Goal: Task Accomplishment & Management: Manage account settings

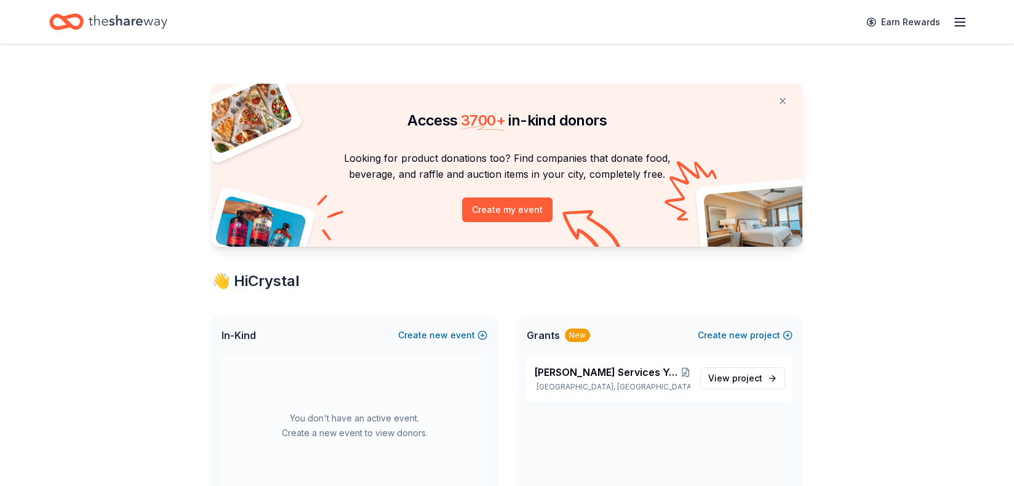
click at [958, 25] on icon "button" at bounding box center [959, 22] width 15 height 15
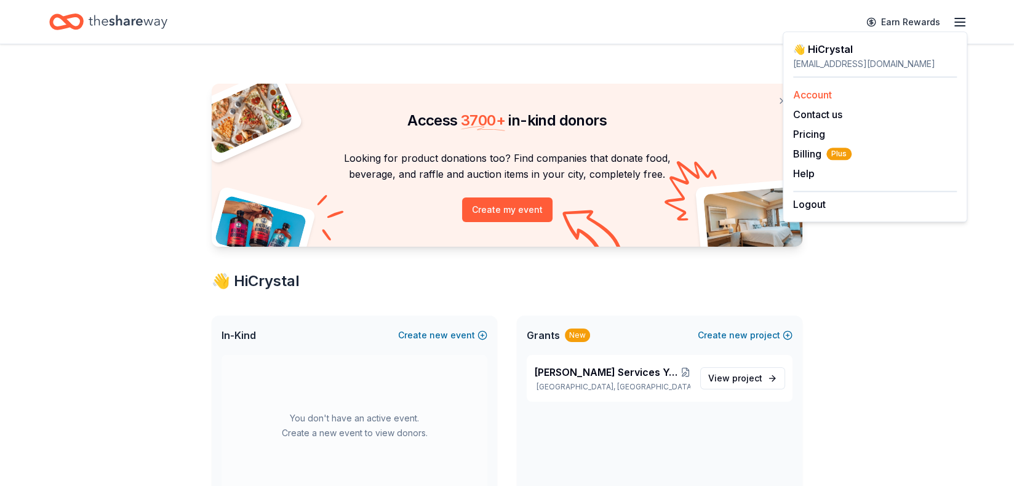
click at [815, 97] on link "Account" at bounding box center [812, 95] width 39 height 12
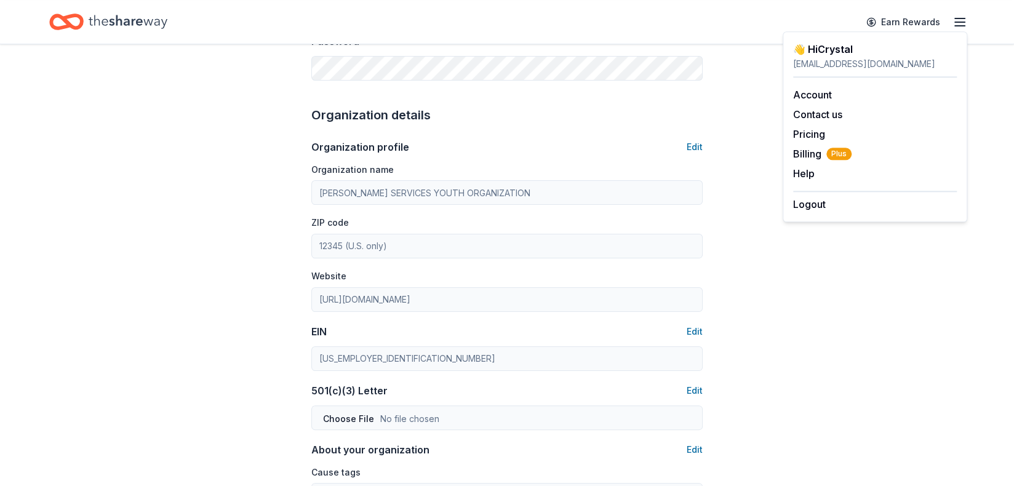
scroll to position [308, 0]
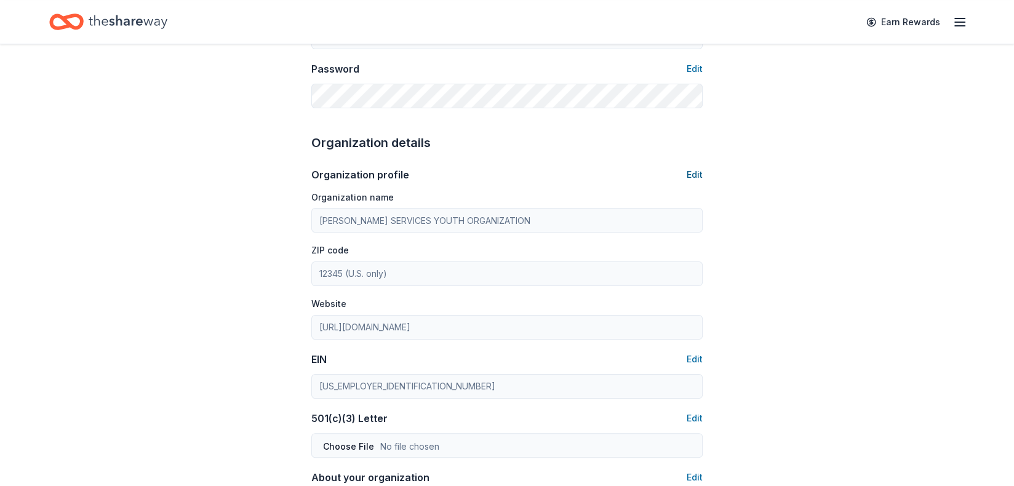
click at [698, 173] on button "Edit" at bounding box center [694, 174] width 16 height 15
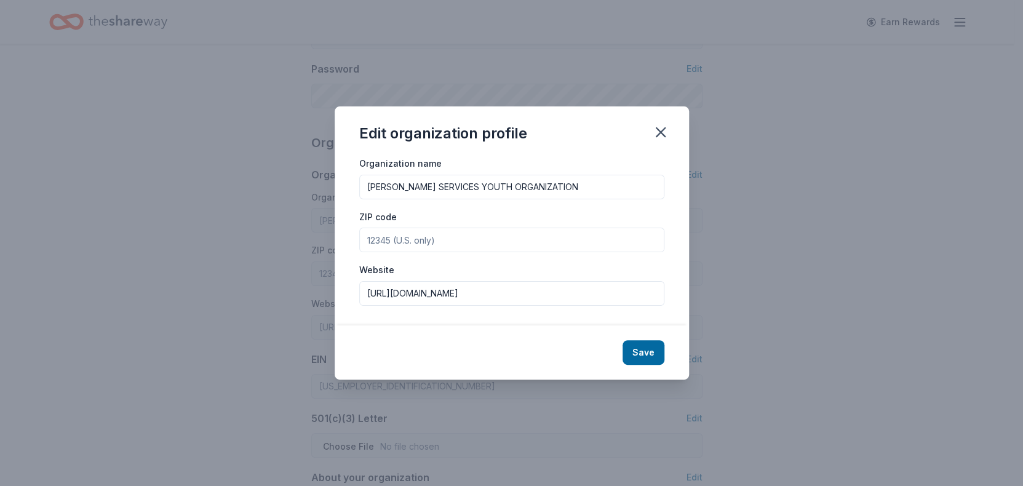
click at [477, 236] on input "ZIP code" at bounding box center [511, 240] width 305 height 25
type input "60617"
click at [644, 352] on button "Save" at bounding box center [644, 352] width 42 height 25
type input "60617"
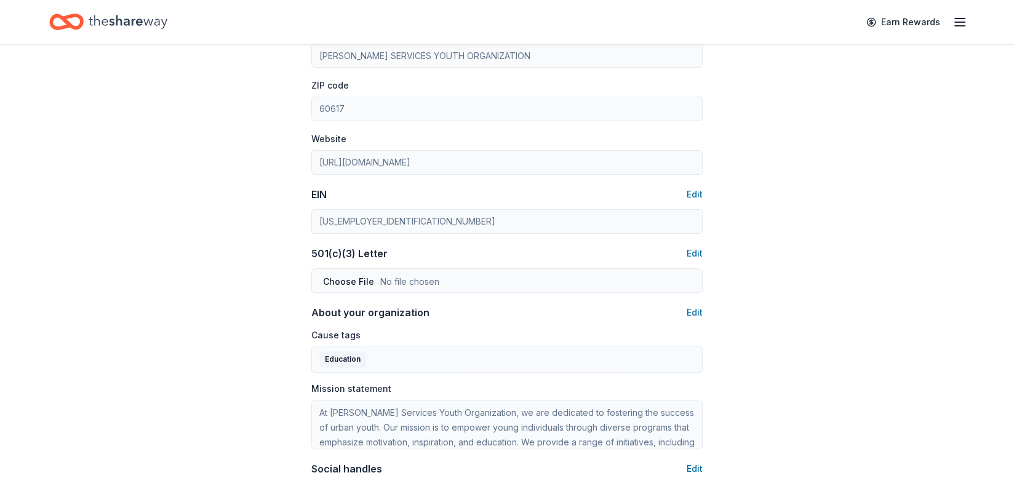
scroll to position [369, 0]
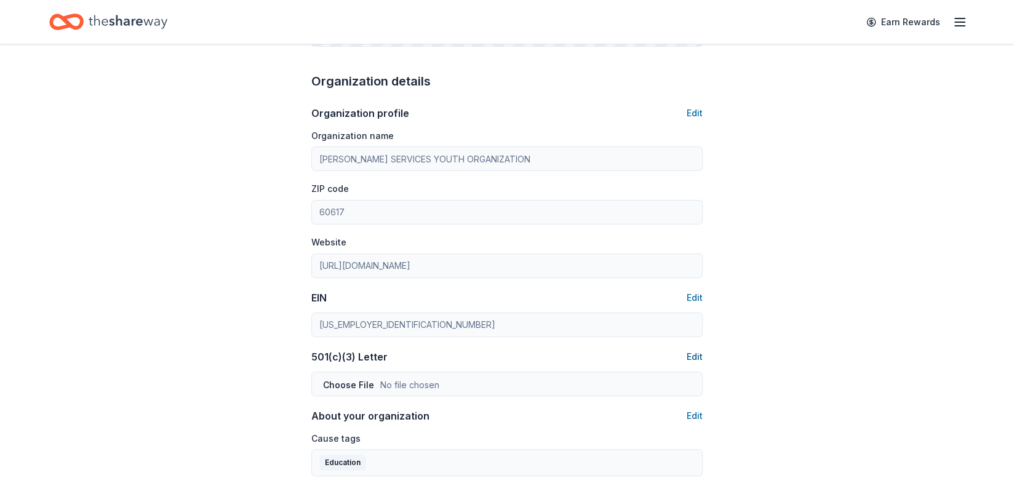
click at [694, 360] on button "Edit" at bounding box center [694, 356] width 16 height 15
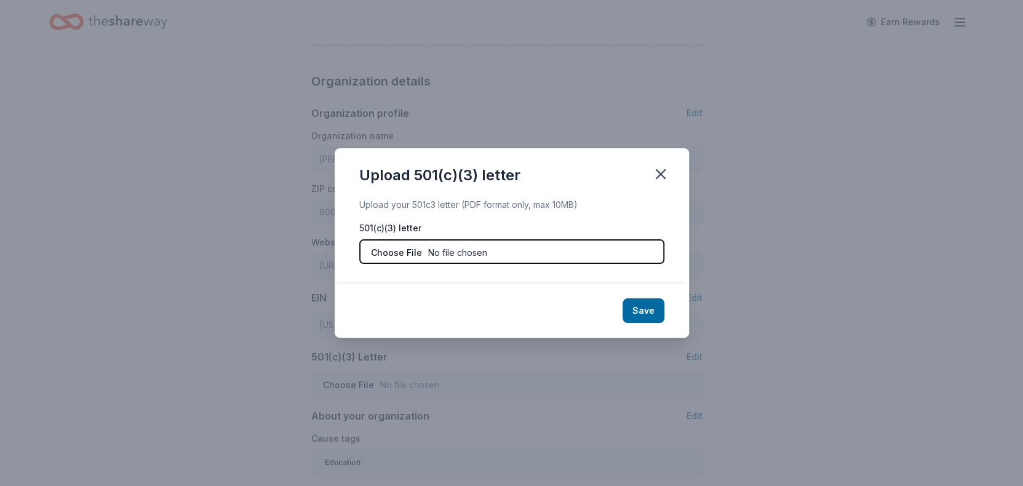
click at [394, 256] on input "file" at bounding box center [511, 251] width 305 height 25
type input "C:\fakepath\IRS Tax Exempt Letter.pdf"
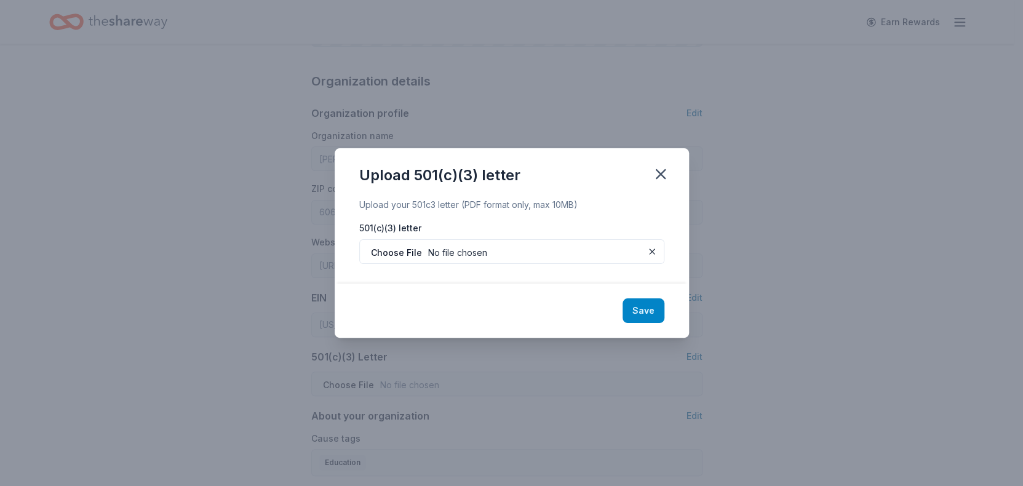
click at [649, 315] on button "Save" at bounding box center [644, 310] width 42 height 25
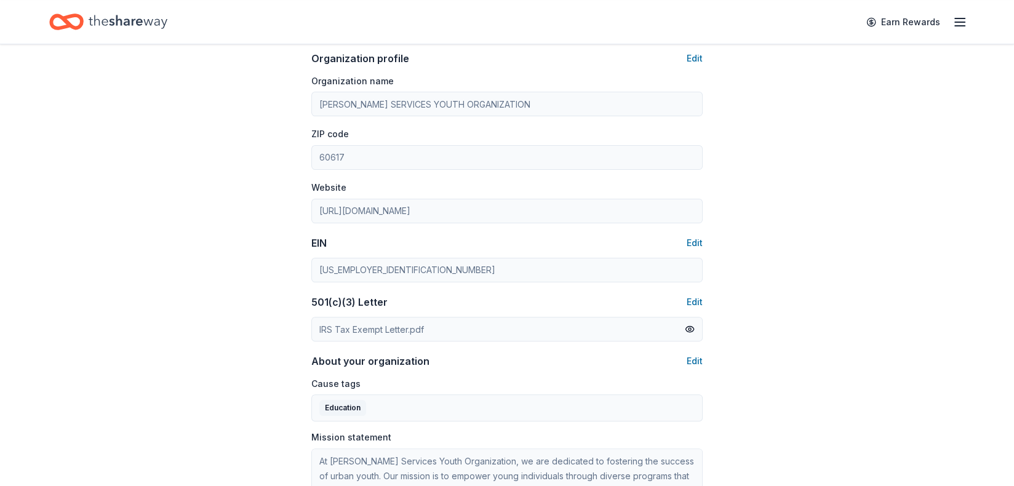
scroll to position [492, 0]
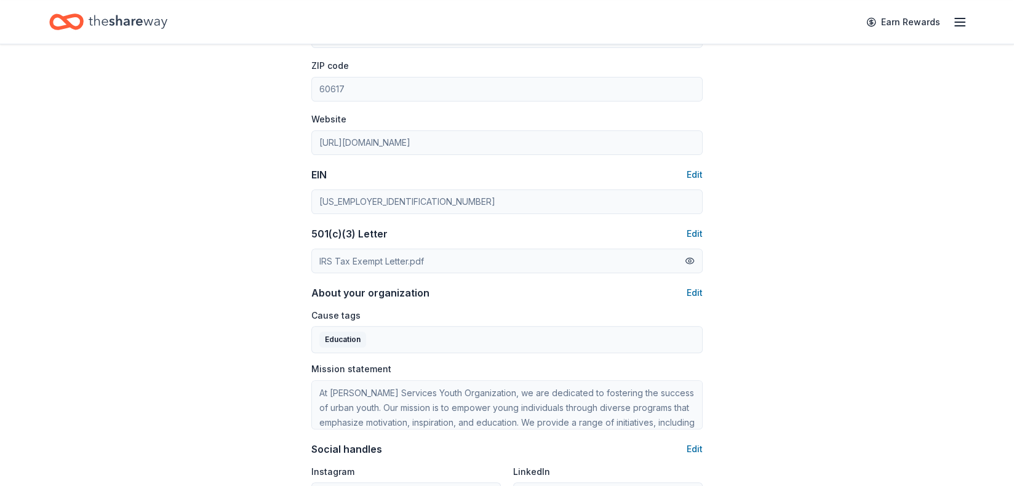
click at [690, 262] on button at bounding box center [690, 261] width 10 height 14
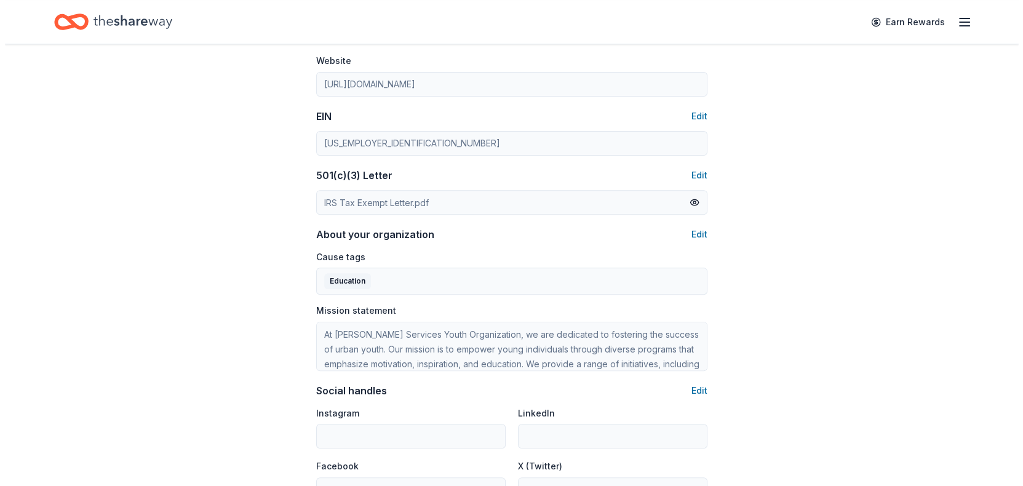
scroll to position [554, 0]
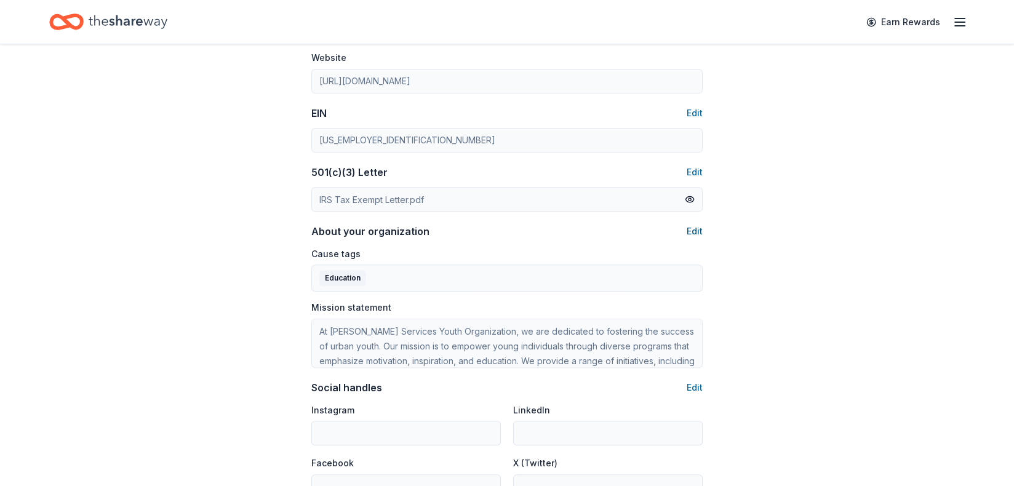
click at [695, 231] on button "Edit" at bounding box center [694, 231] width 16 height 15
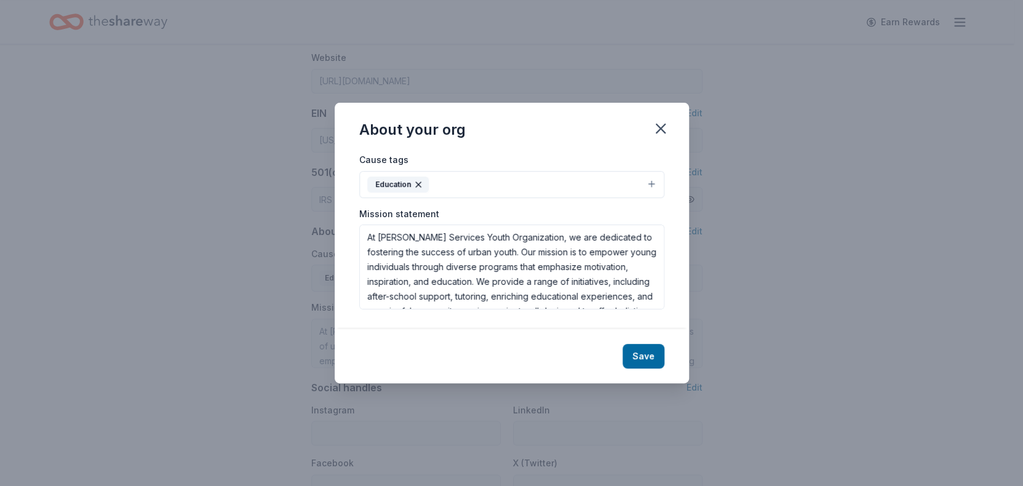
click at [470, 185] on button "Education" at bounding box center [511, 184] width 305 height 27
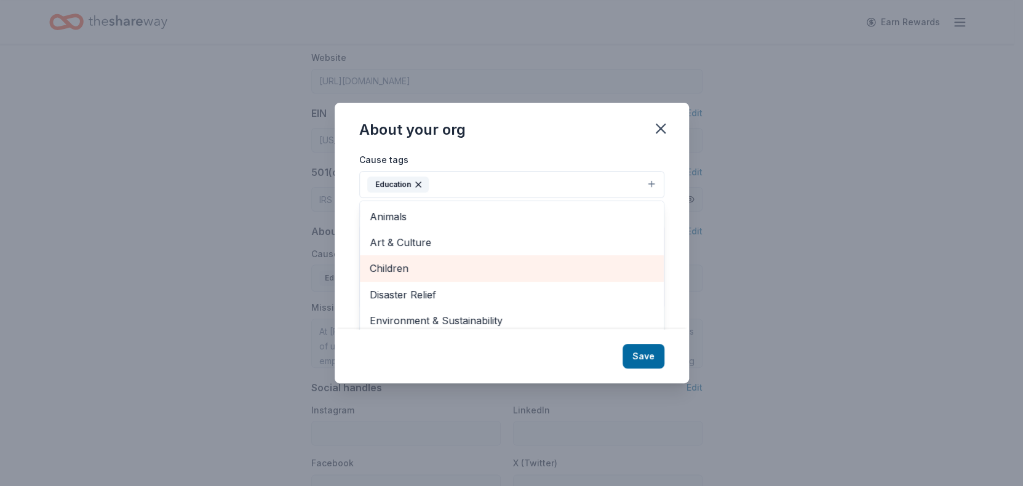
click at [418, 274] on span "Children" at bounding box center [512, 268] width 284 height 16
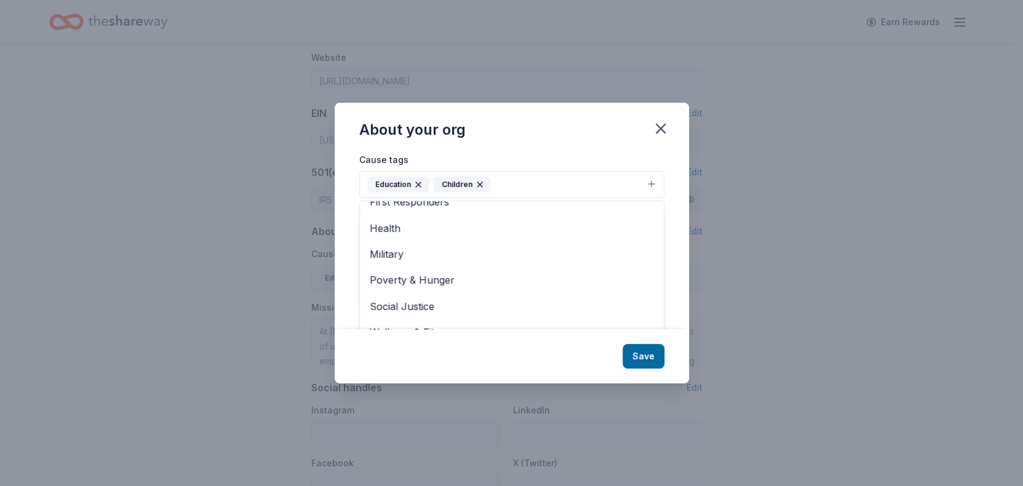
scroll to position [18, 0]
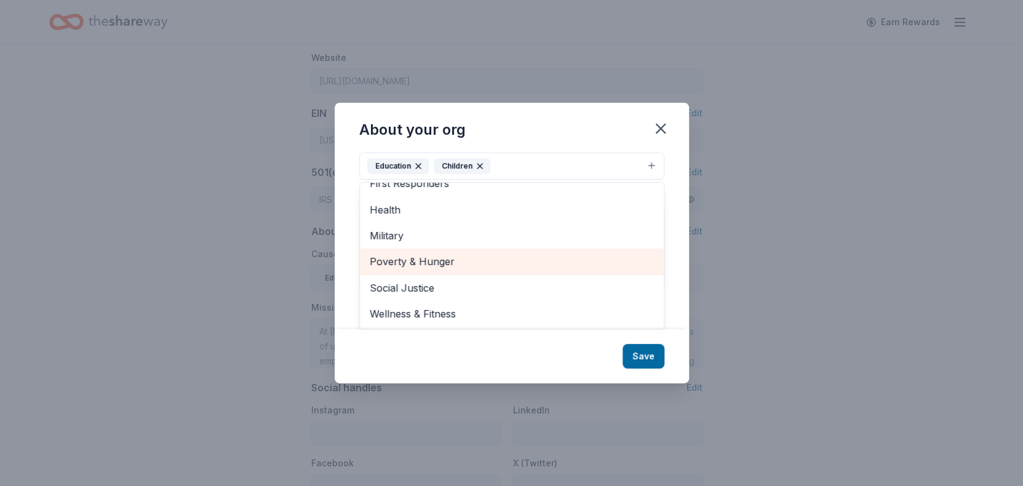
click at [468, 265] on span "Poverty & Hunger" at bounding box center [512, 261] width 284 height 16
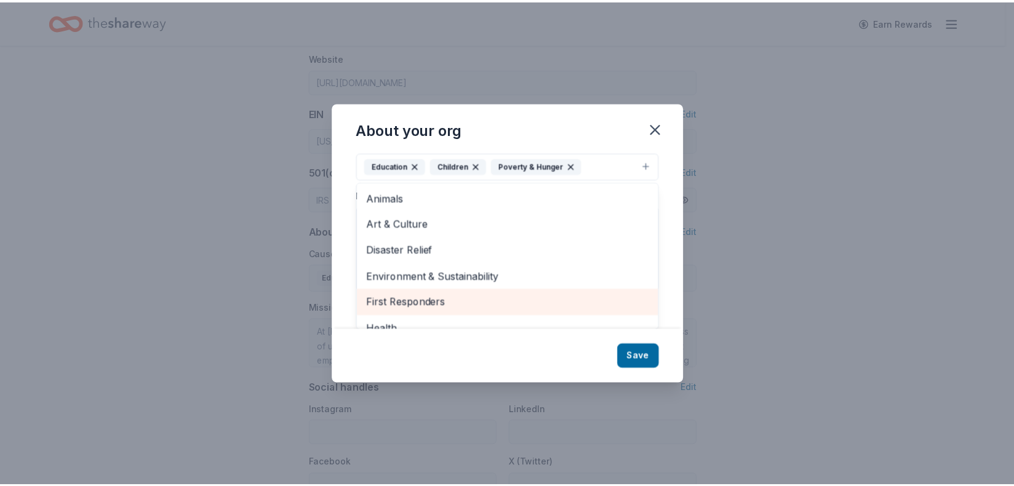
scroll to position [0, 0]
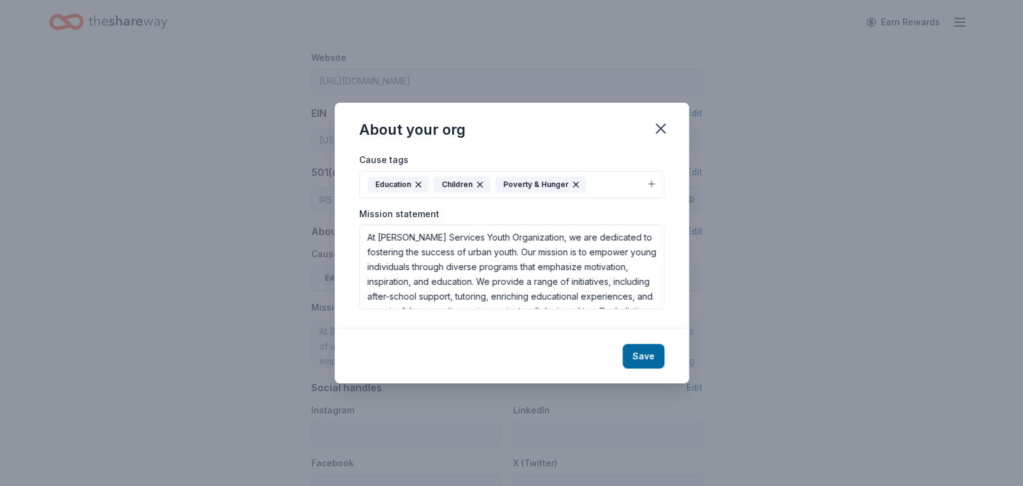
click at [573, 185] on icon "button" at bounding box center [576, 185] width 10 height 10
click at [654, 360] on button "Save" at bounding box center [644, 356] width 42 height 25
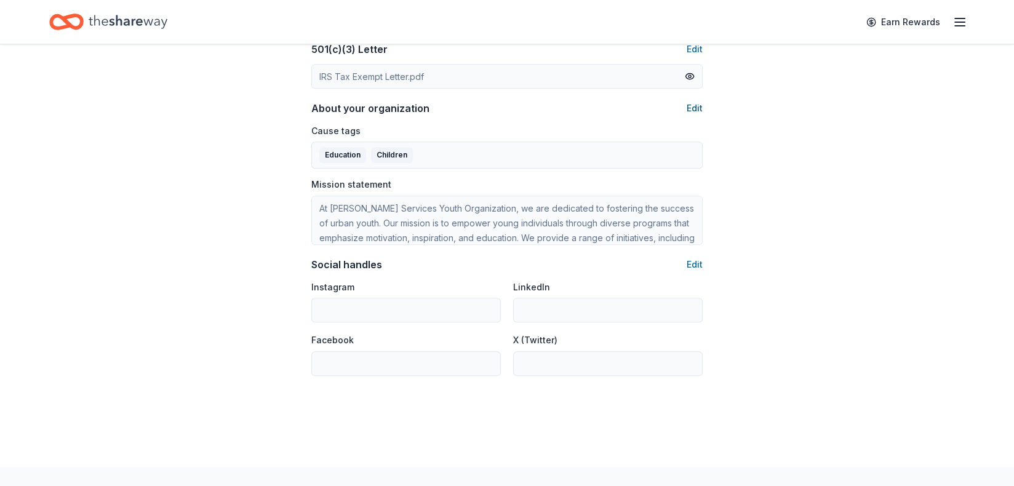
click at [702, 108] on button "Edit" at bounding box center [694, 108] width 16 height 15
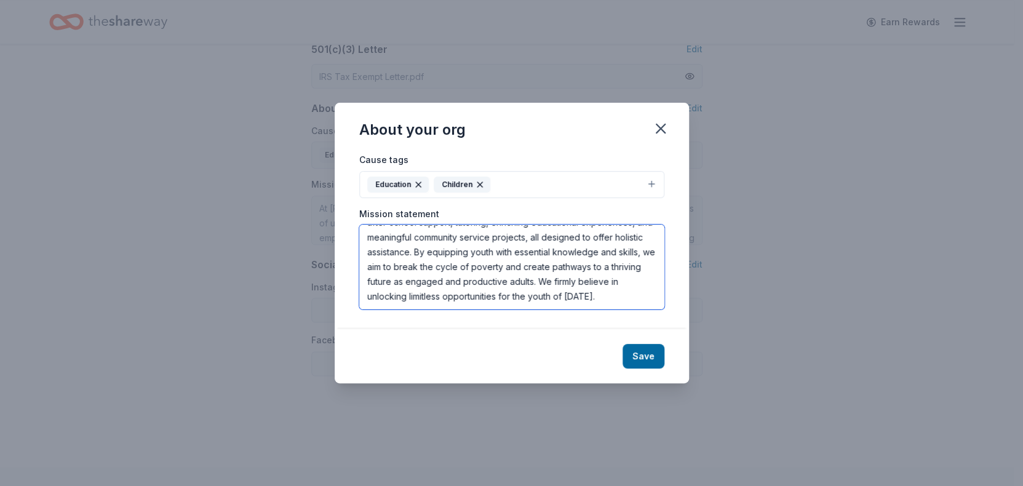
scroll to position [103, 0]
drag, startPoint x: 368, startPoint y: 238, endPoint x: 558, endPoint y: 328, distance: 210.2
click at [558, 328] on div "Cause tags Education Children Mission statement At [PERSON_NAME] Services Youth…" at bounding box center [512, 240] width 354 height 177
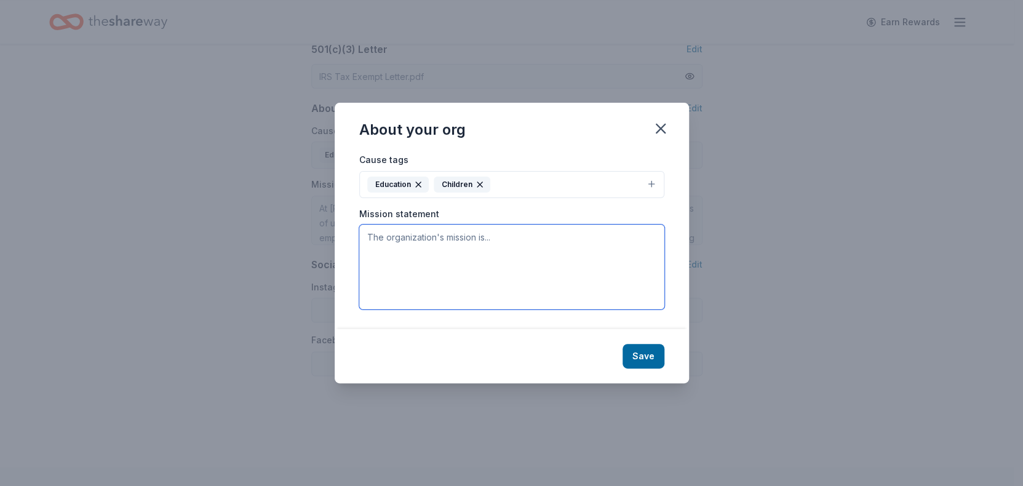
scroll to position [0, 0]
paste textarea "At [PERSON_NAME] Services Youth Organization, our mission is to empower and upl…"
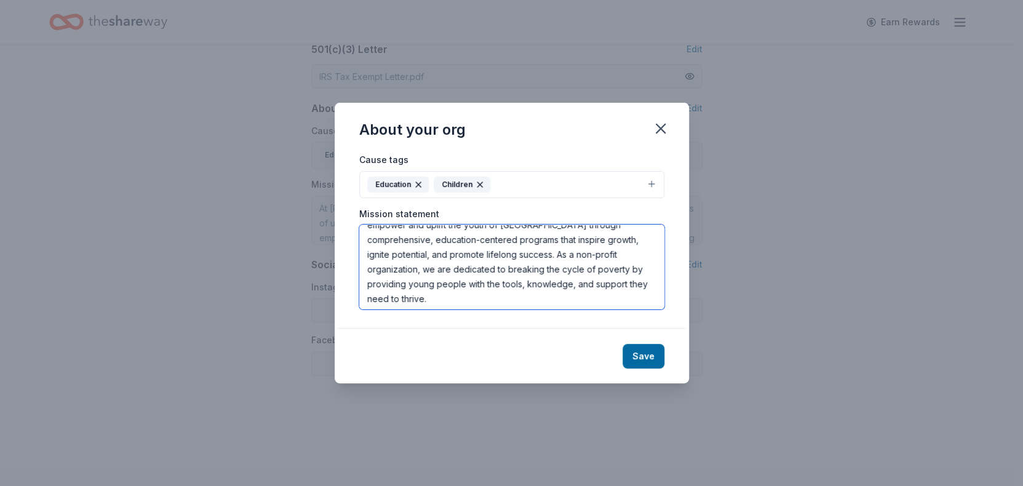
scroll to position [2, 0]
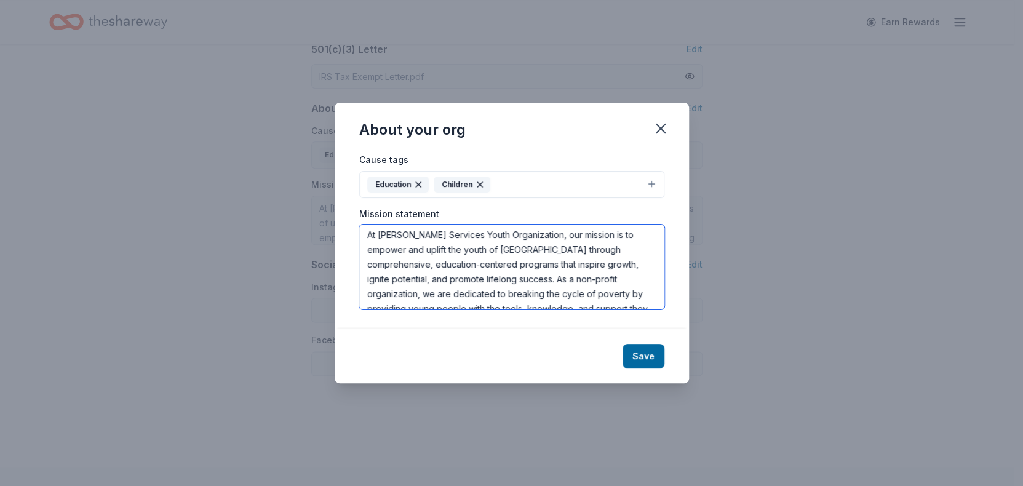
click at [397, 231] on textarea "At [PERSON_NAME] Services Youth Organization, our mission is to empower and upl…" at bounding box center [511, 267] width 305 height 85
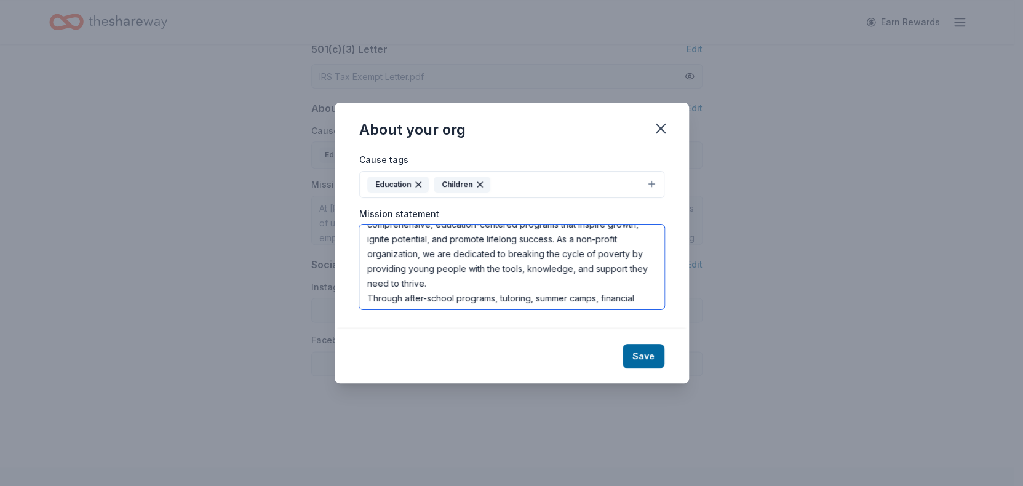
scroll to position [49, 0]
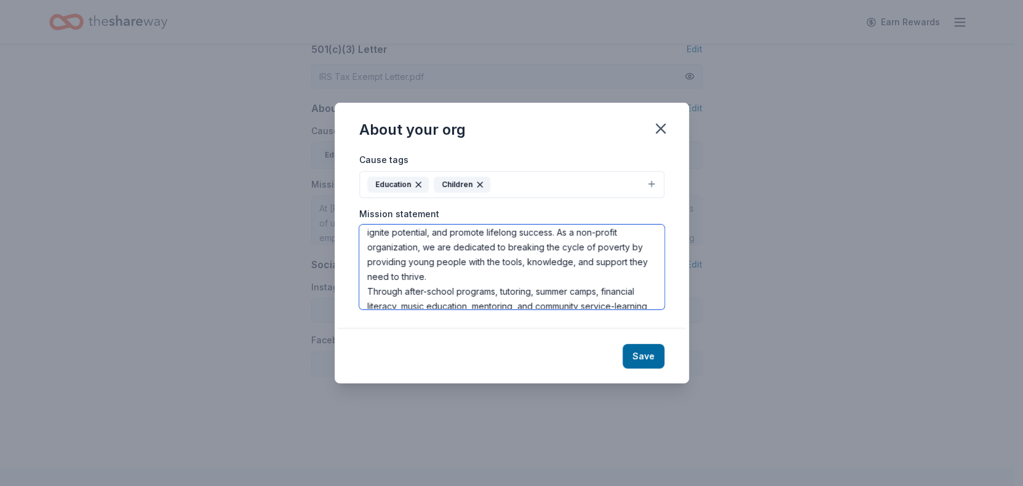
click at [586, 260] on textarea "At [PERSON_NAME] Services Youth Organization, our mission is to empower and upl…" at bounding box center [511, 267] width 305 height 85
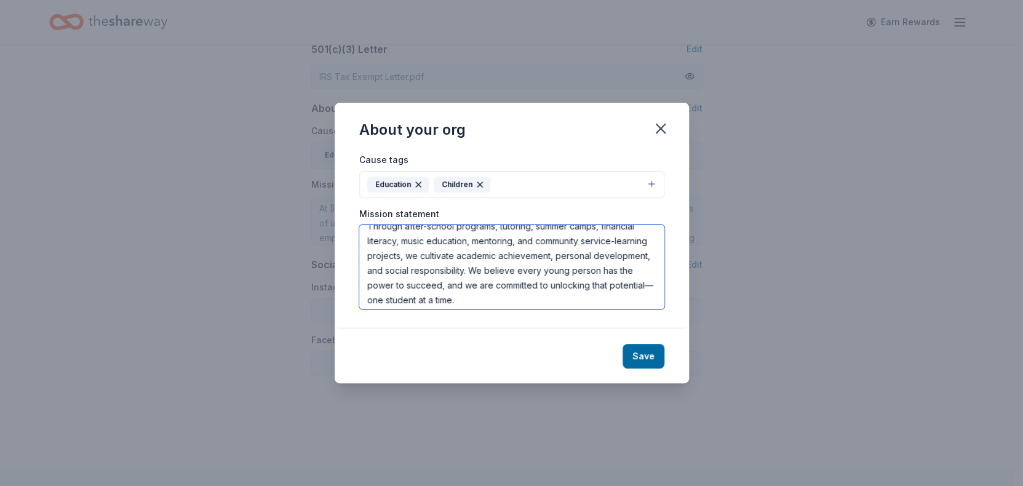
scroll to position [132, 0]
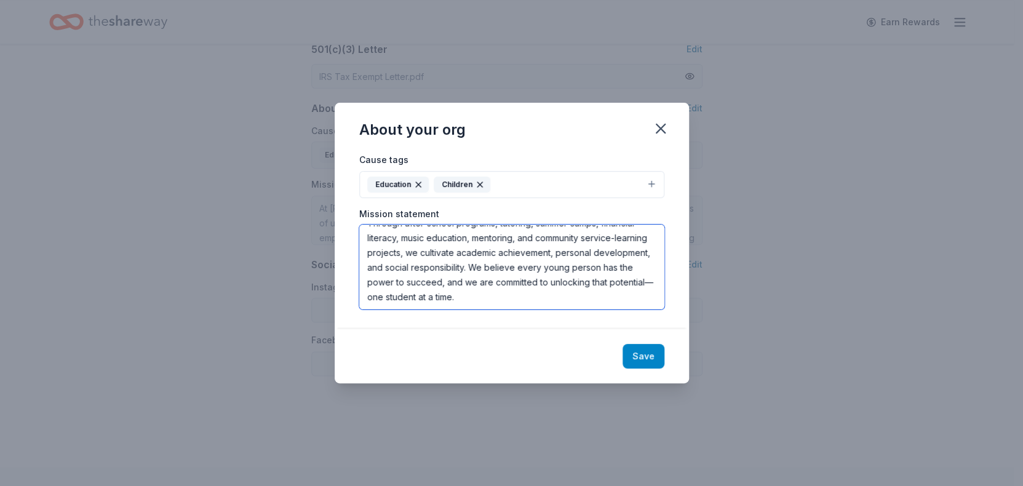
type textarea "At [PERSON_NAME] Services Youth Organization, our mission is to empower and upl…"
click at [639, 352] on button "Save" at bounding box center [644, 356] width 42 height 25
type textarea "At [PERSON_NAME] Services Youth Organization, our mission is to empower and upl…"
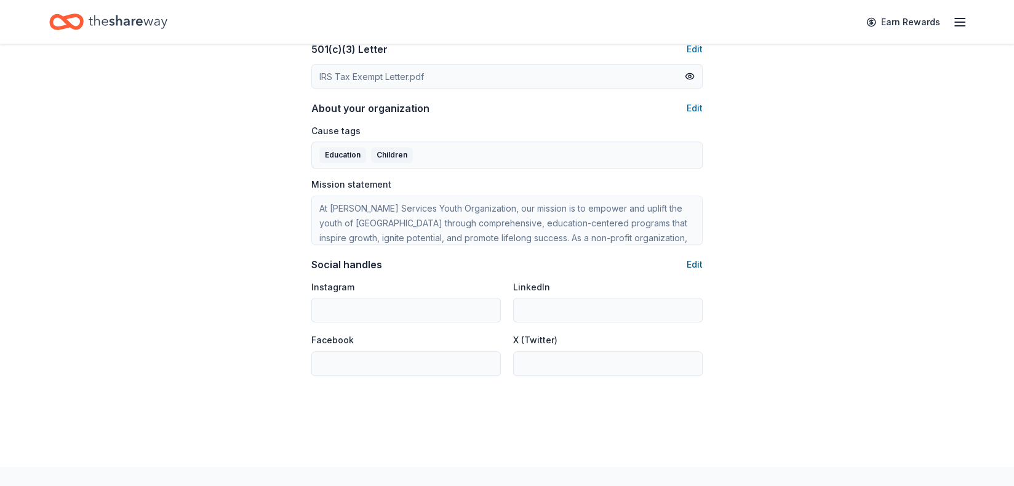
click at [697, 265] on button "Edit" at bounding box center [694, 264] width 16 height 15
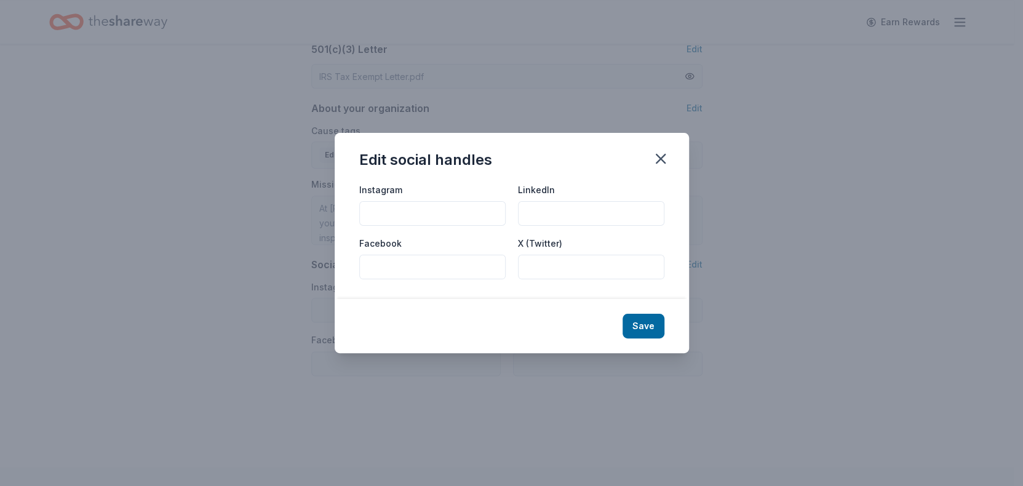
click at [409, 268] on input "Facebook" at bounding box center [432, 267] width 146 height 25
drag, startPoint x: 412, startPoint y: 253, endPoint x: 381, endPoint y: 266, distance: 32.8
click at [381, 266] on input "Facebook" at bounding box center [432, 267] width 146 height 25
paste input "[URL][DOMAIN_NAME][PERSON_NAME]"
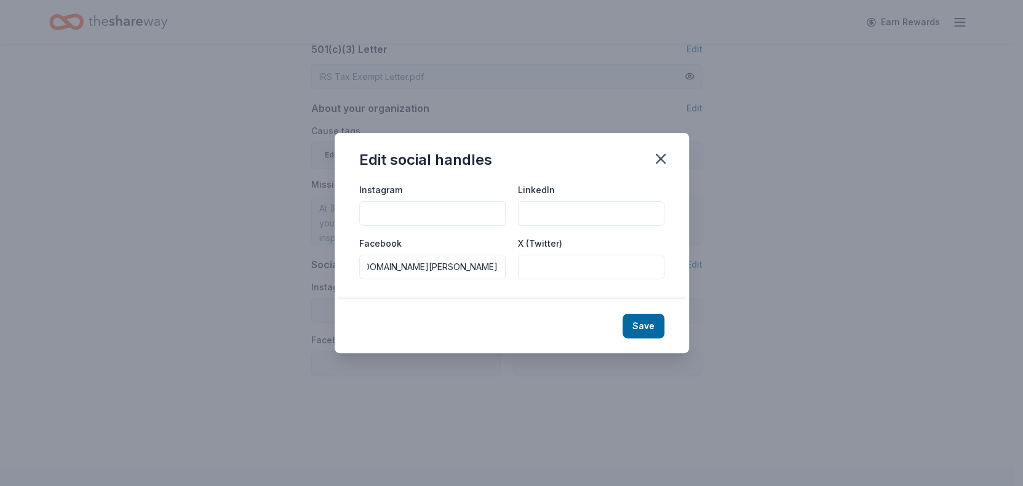
type input "[URL][DOMAIN_NAME][PERSON_NAME]"
click at [387, 209] on input "Instagram" at bounding box center [432, 213] width 146 height 25
paste input "[URL][DOMAIN_NAME]"
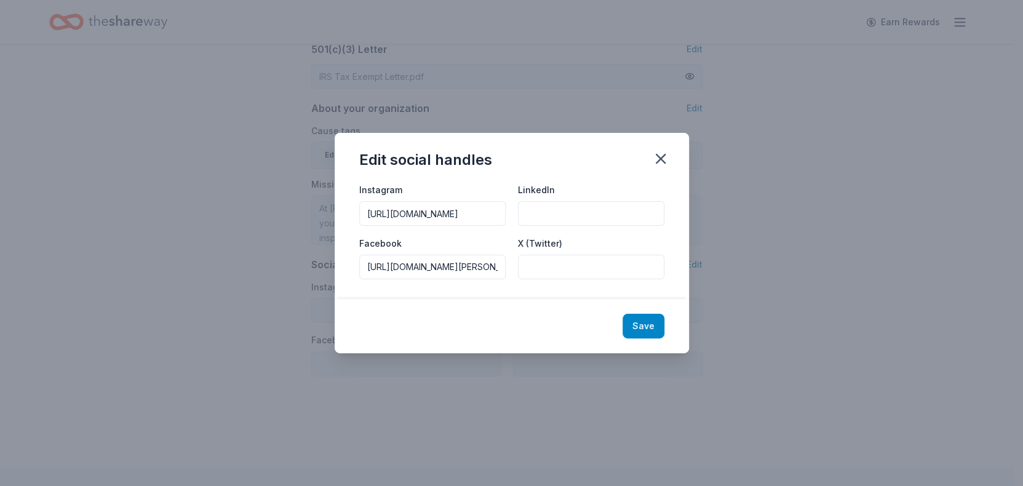
type input "[URL][DOMAIN_NAME]"
click at [637, 325] on button "Save" at bounding box center [644, 326] width 42 height 25
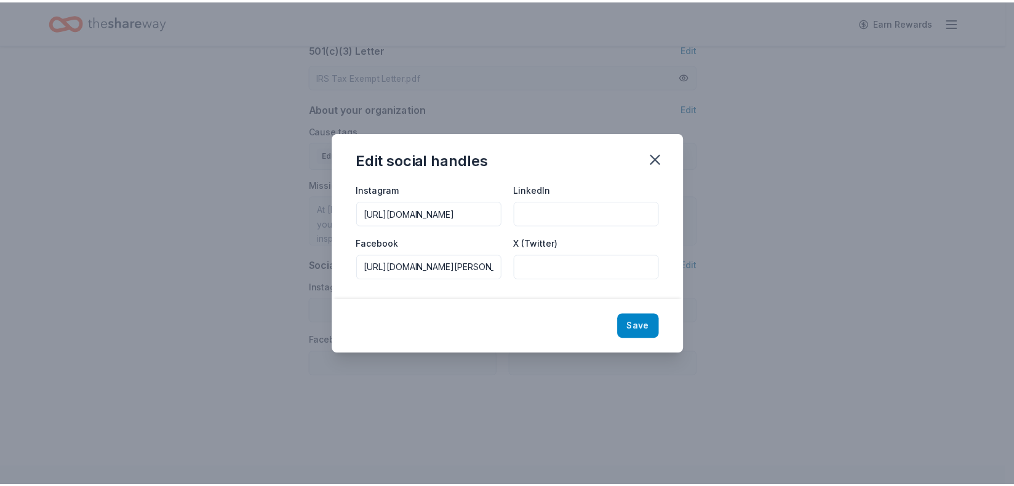
scroll to position [0, 0]
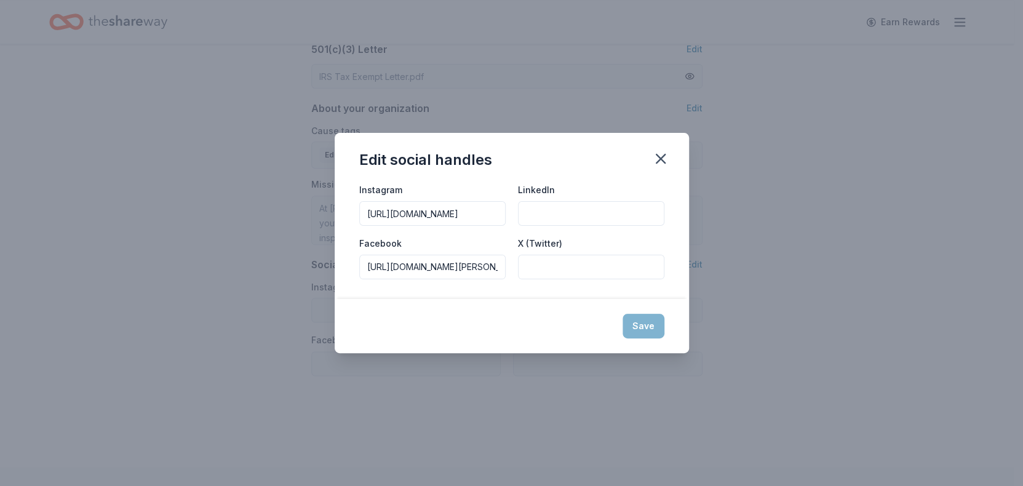
type input "[URL][DOMAIN_NAME]"
type input "[URL][DOMAIN_NAME][PERSON_NAME]"
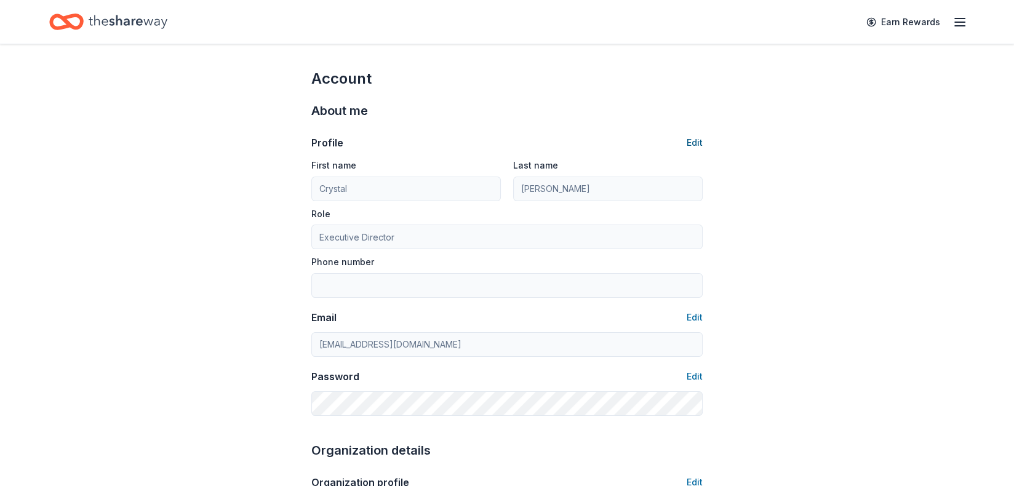
click at [691, 145] on button "Edit" at bounding box center [694, 142] width 16 height 15
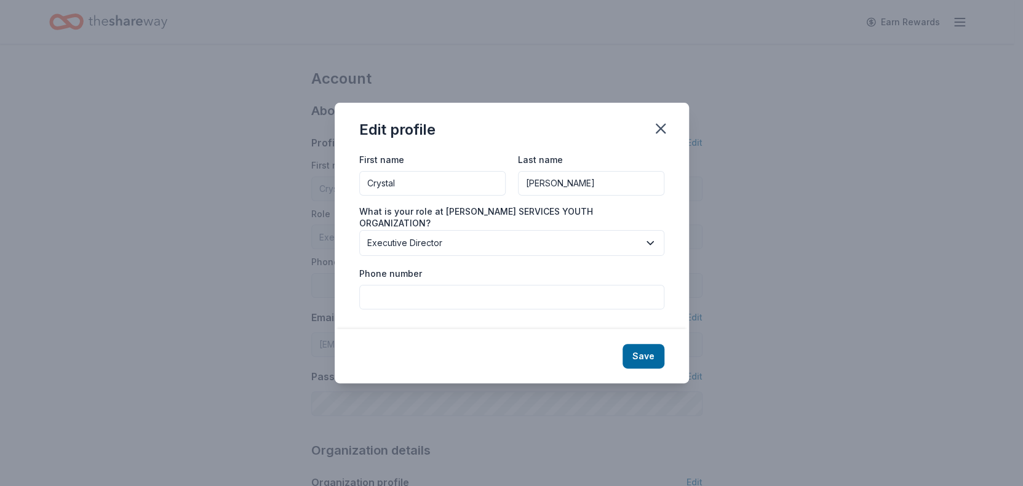
click at [440, 296] on input "Phone number" at bounding box center [511, 297] width 305 height 25
type input "[PHONE_NUMBER]"
click at [651, 359] on button "Save" at bounding box center [644, 356] width 42 height 25
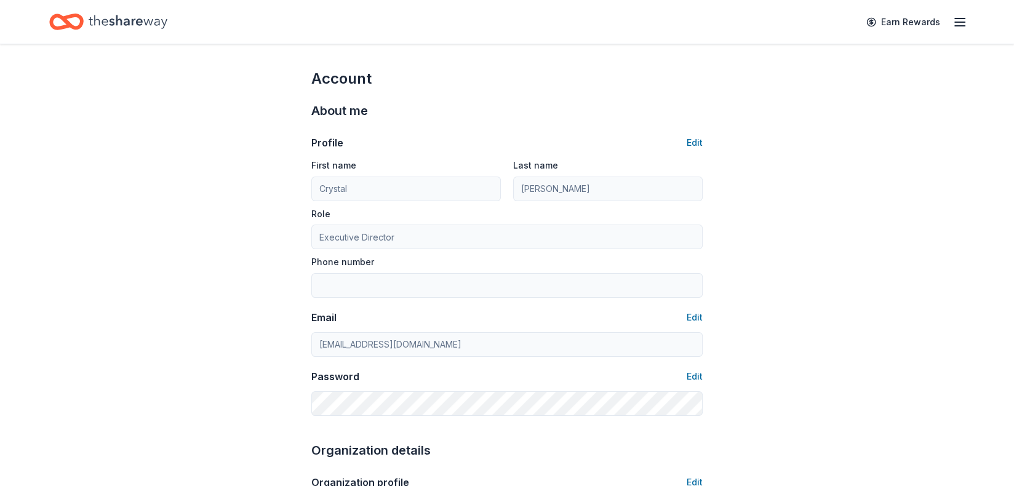
type input "[PHONE_NUMBER]"
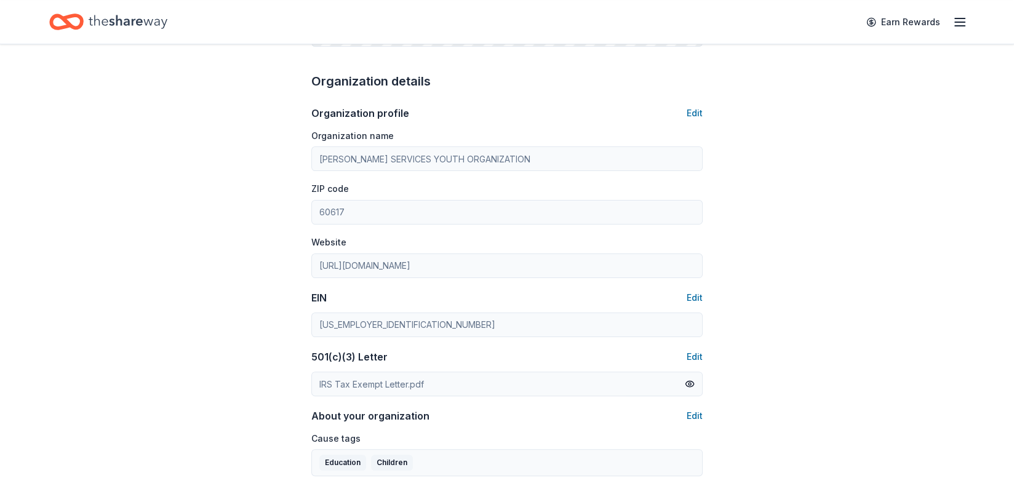
scroll to position [123, 0]
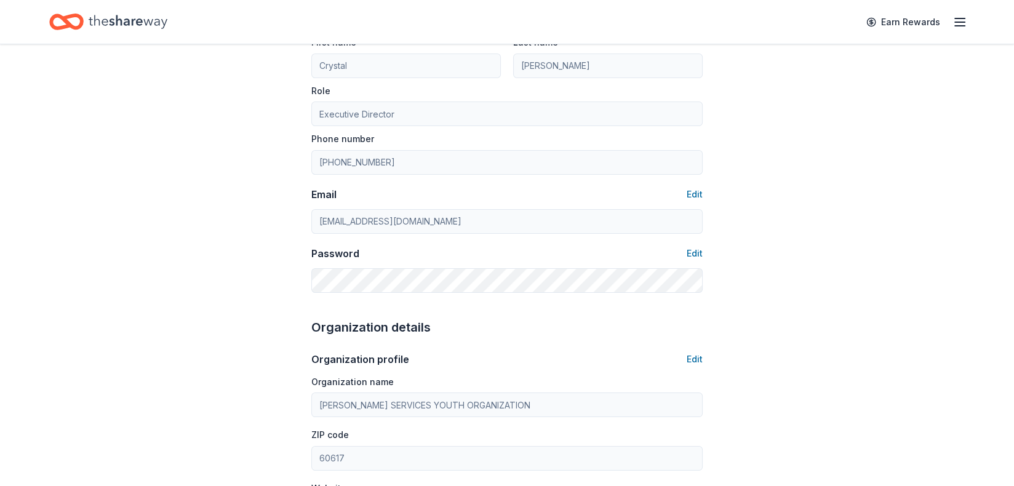
click at [969, 22] on div "Earn Rewards" at bounding box center [507, 22] width 1014 height 44
click at [957, 26] on icon "button" at bounding box center [959, 22] width 15 height 15
